Goal: Transaction & Acquisition: Purchase product/service

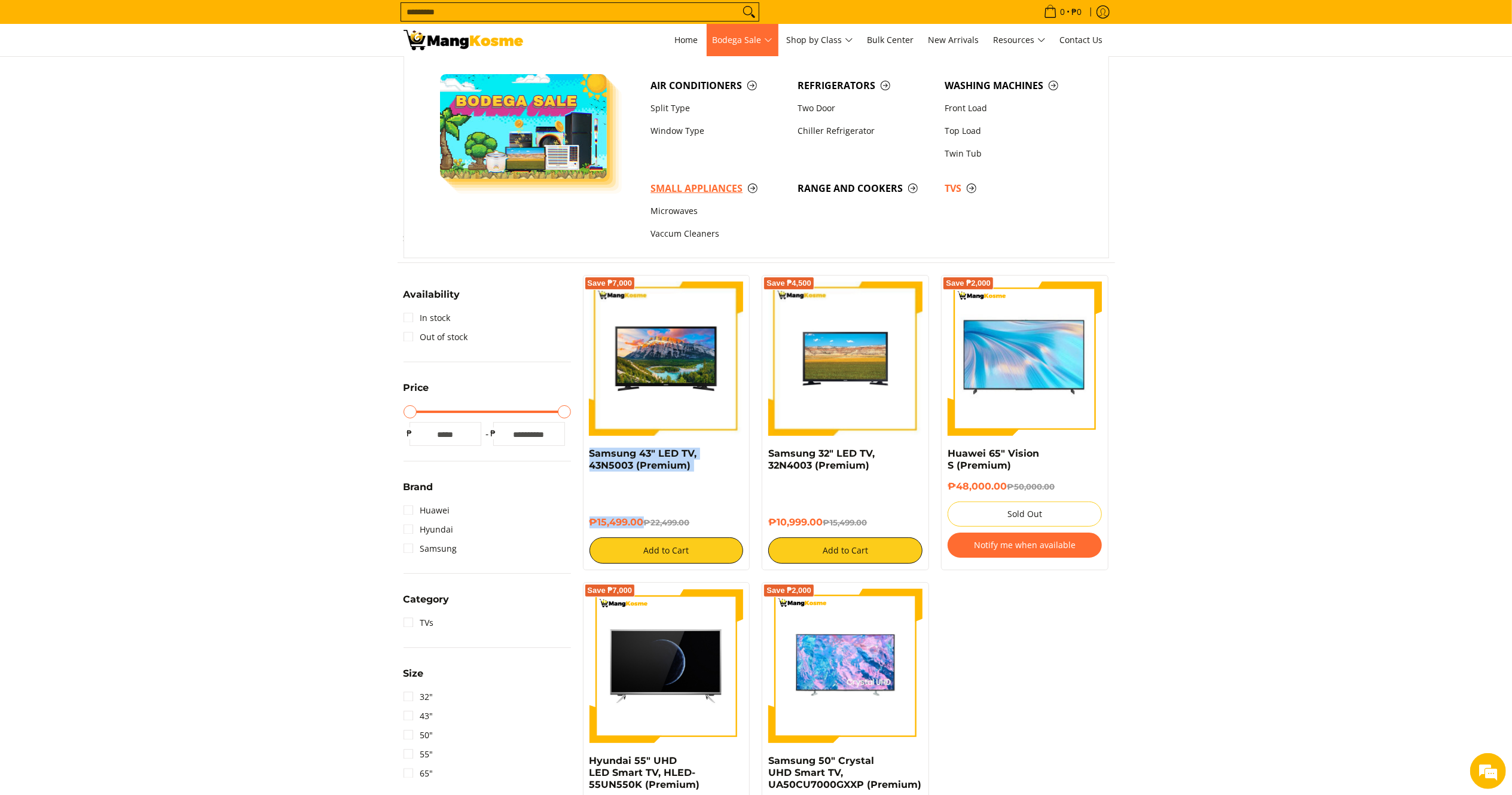
click at [668, 181] on link "Small Appliances" at bounding box center [717, 188] width 147 height 23
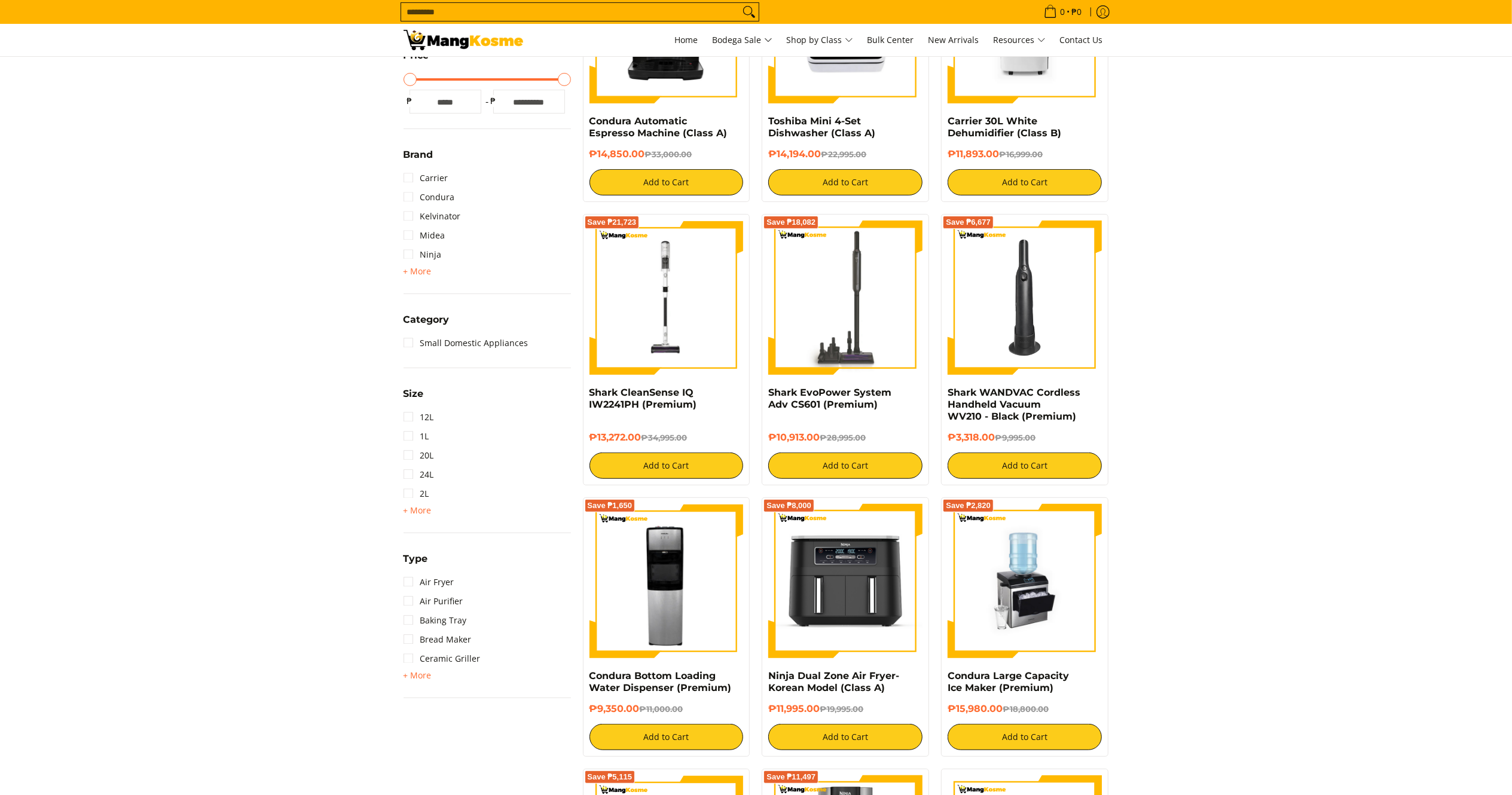
scroll to position [467, 0]
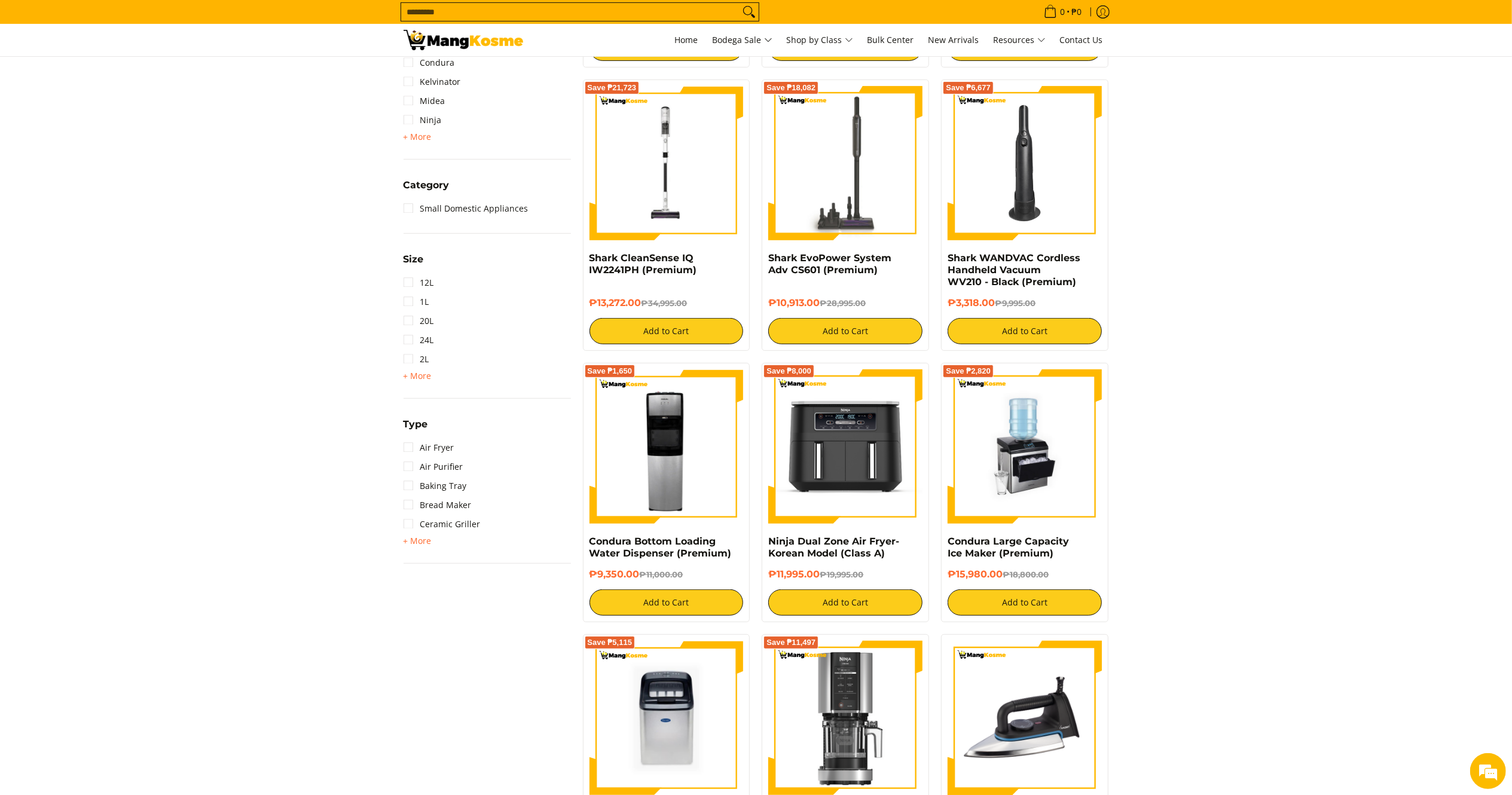
click at [405, 540] on span "+ More" at bounding box center [417, 540] width 28 height 9
click at [452, 583] on link "Donut Maker" at bounding box center [437, 581] width 69 height 20
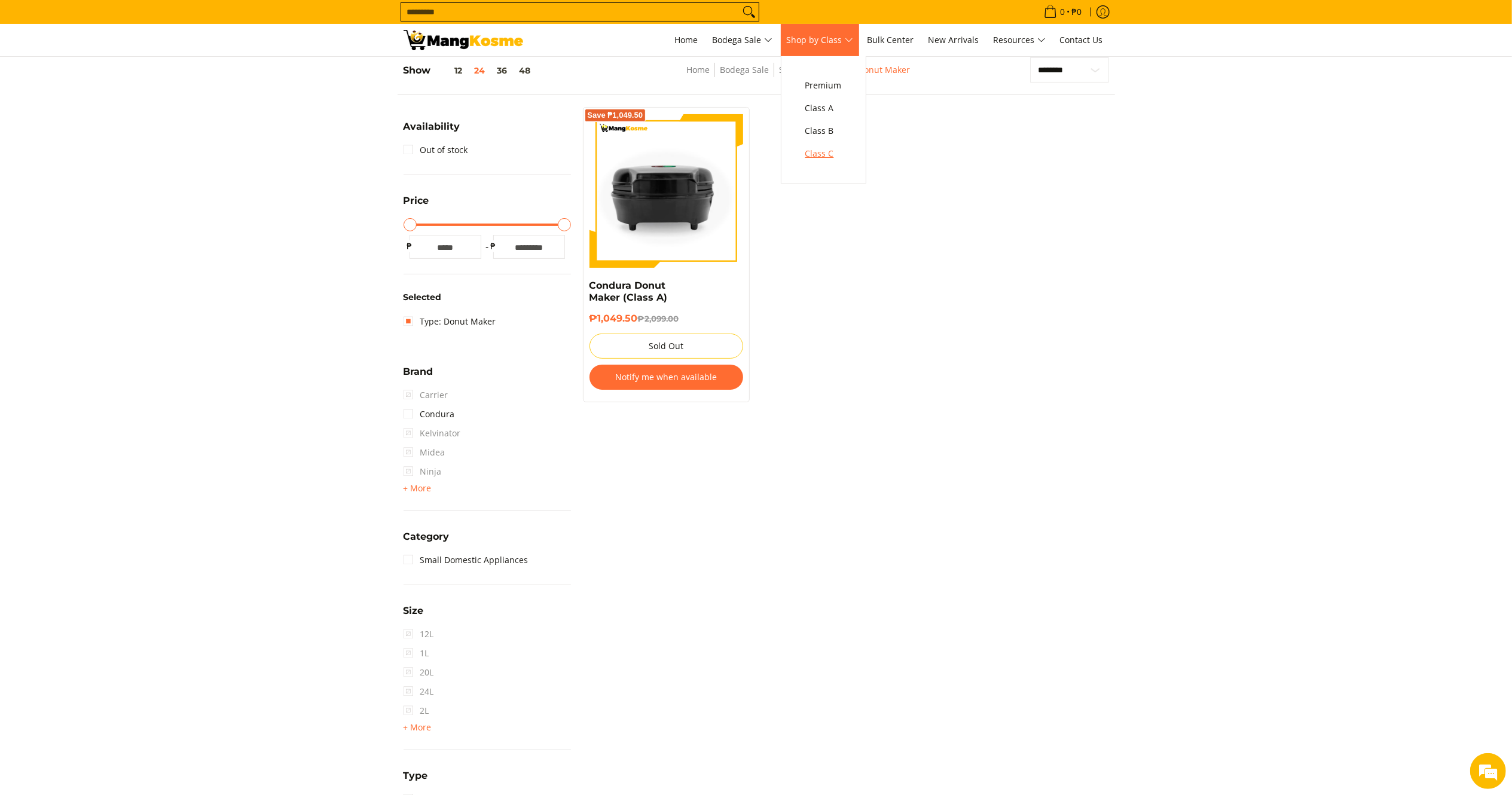
click at [831, 149] on span "Class C" at bounding box center [823, 154] width 37 height 15
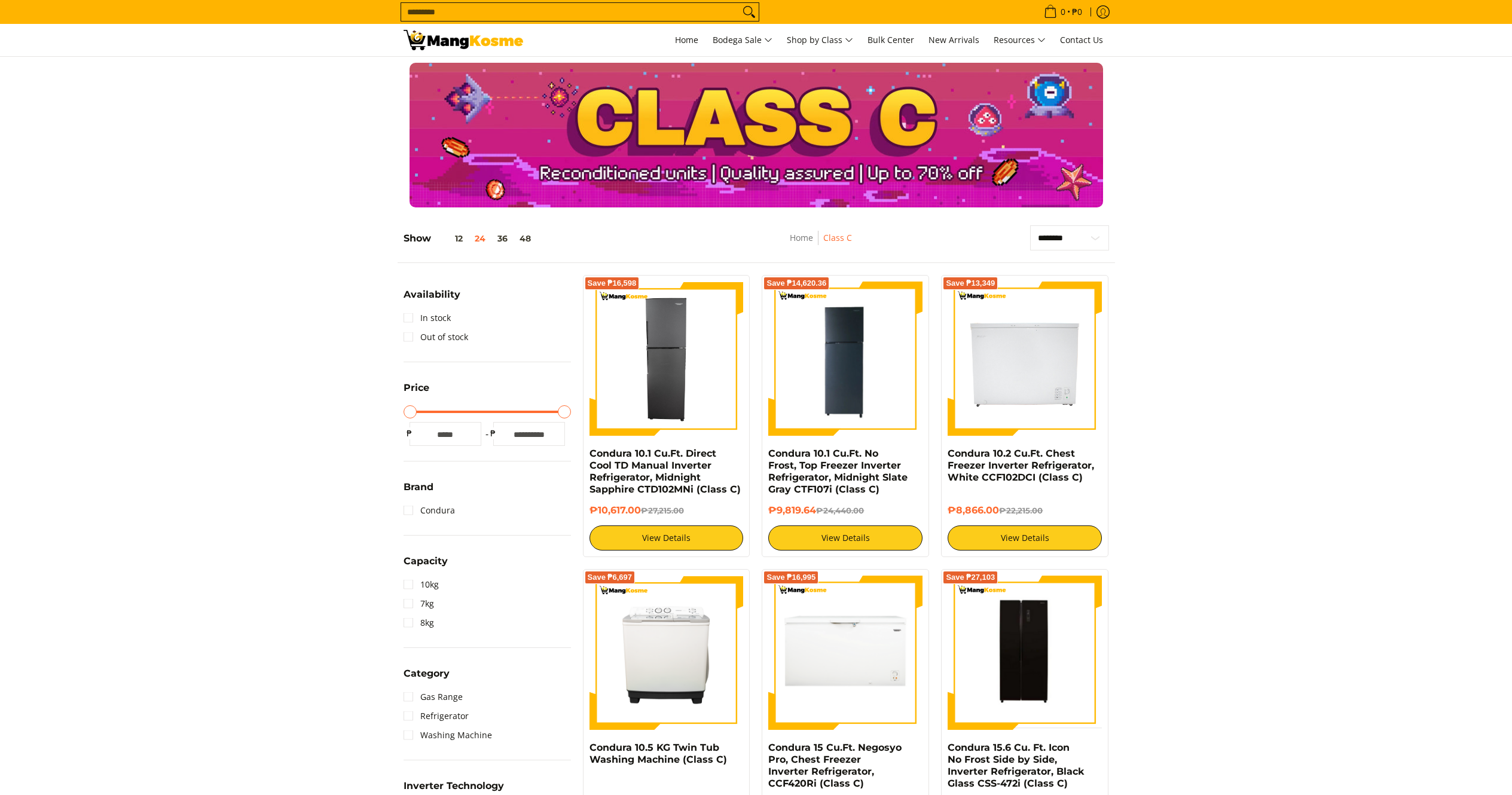
scroll to position [1159, 0]
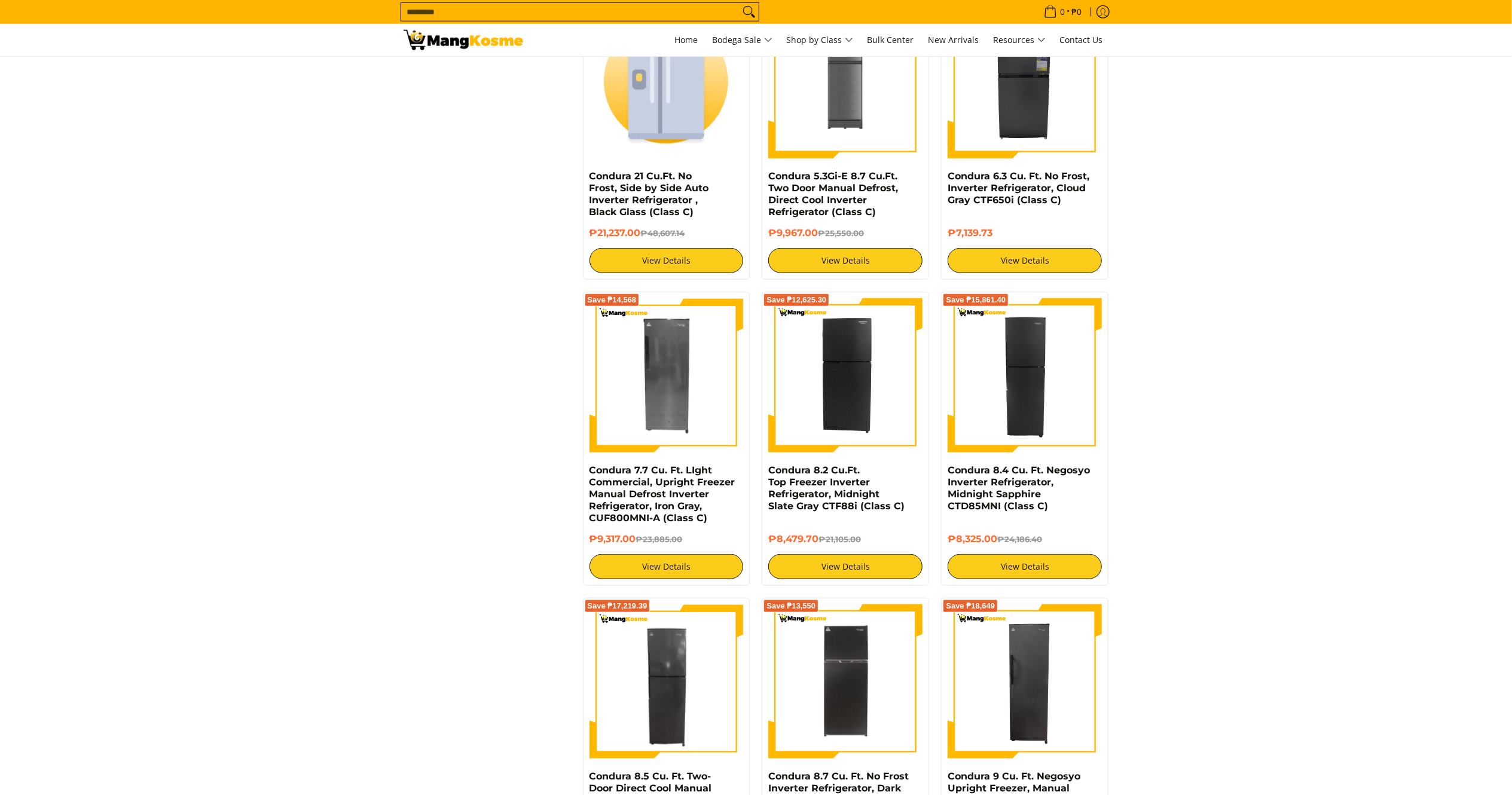
click at [1511, 428] on html "Skip to Main Content Home Bodega Sale Shop by Class Bulk Center New Arrivals Re…" at bounding box center [756, 367] width 1512 height 3054
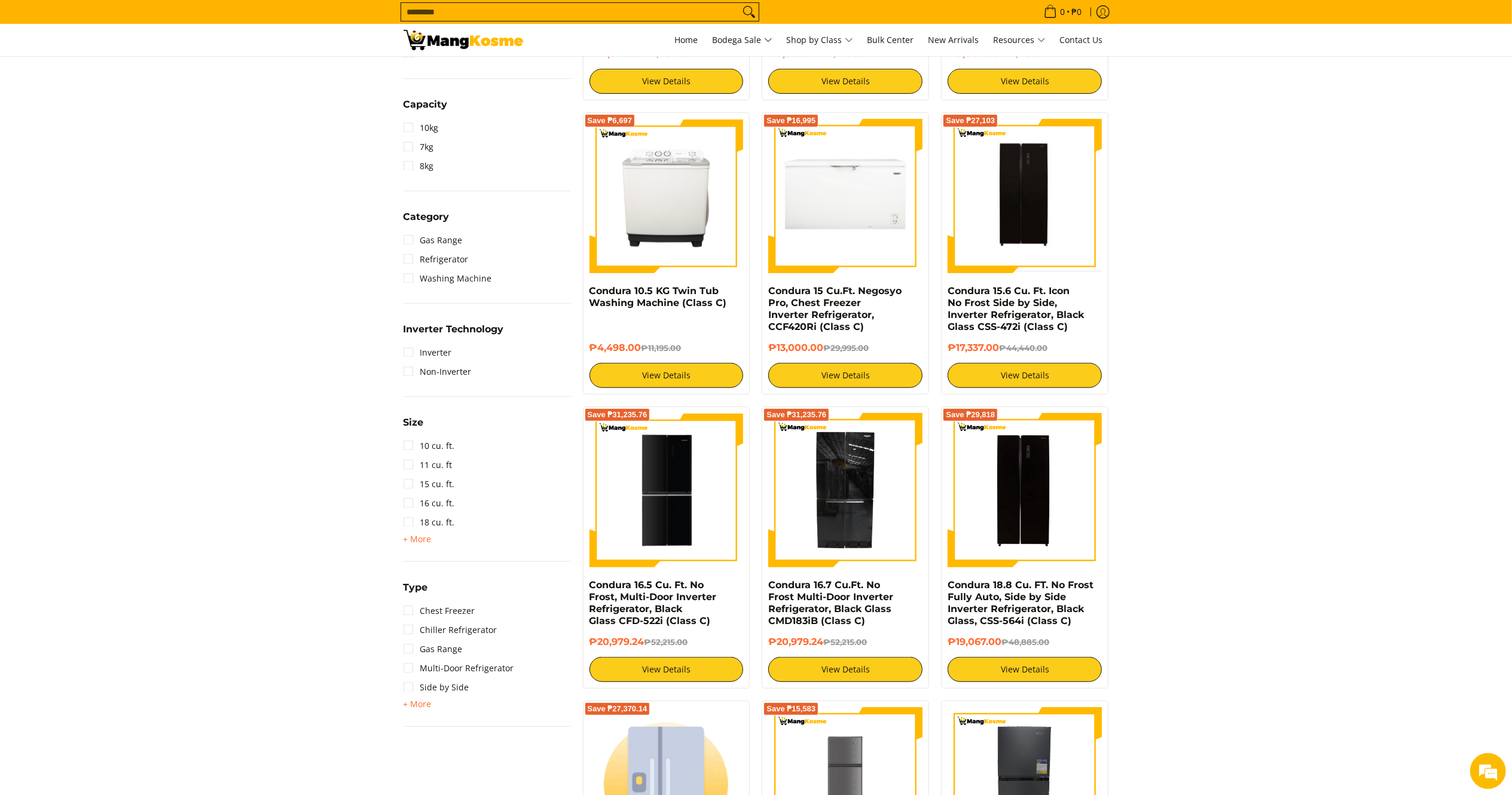
scroll to position [385, 0]
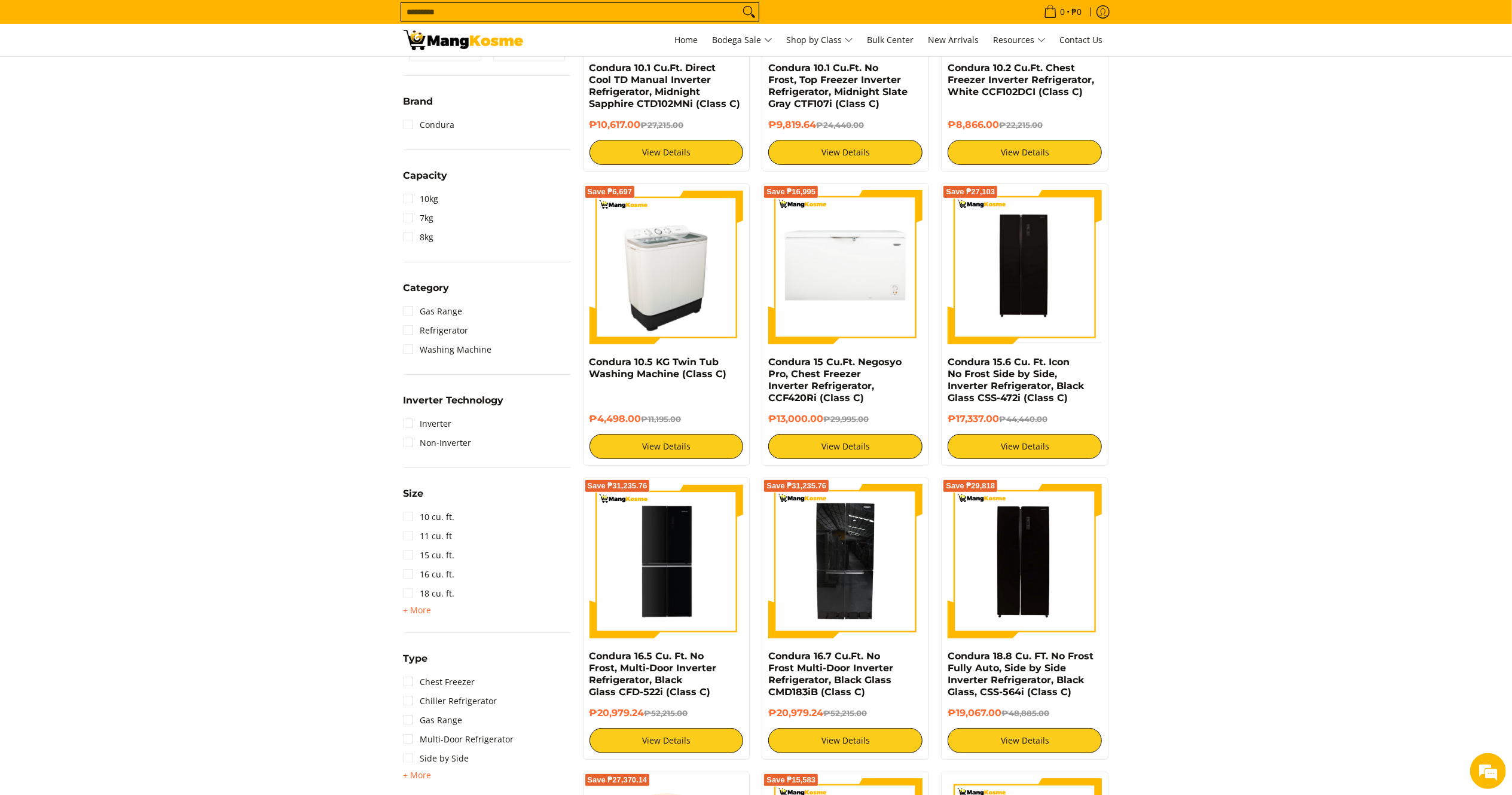
click at [678, 294] on img at bounding box center [666, 267] width 155 height 154
